Goal: Check status: Check status

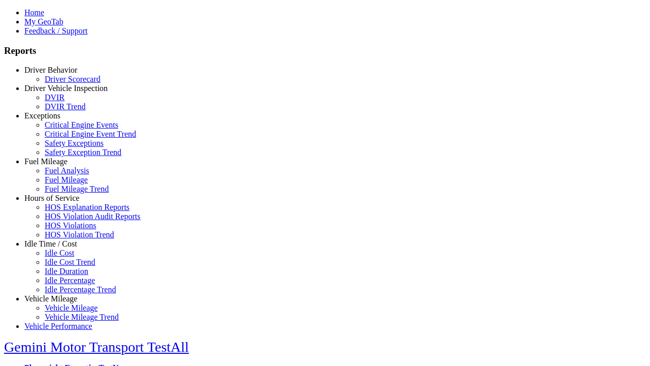
click at [58, 74] on link "Driver Behavior" at bounding box center [50, 70] width 53 height 9
click at [66, 82] on link "Driver Scorecard" at bounding box center [73, 78] width 56 height 9
